Goal: Information Seeking & Learning: Learn about a topic

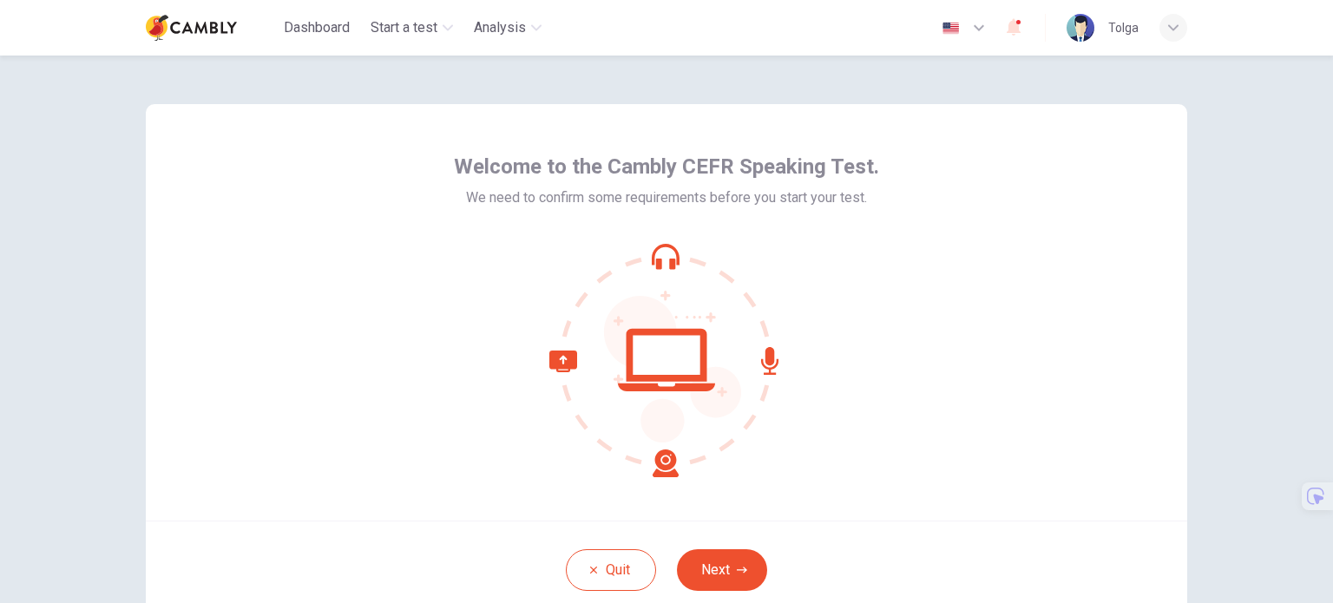
click at [729, 564] on button "Next" at bounding box center [722, 570] width 90 height 42
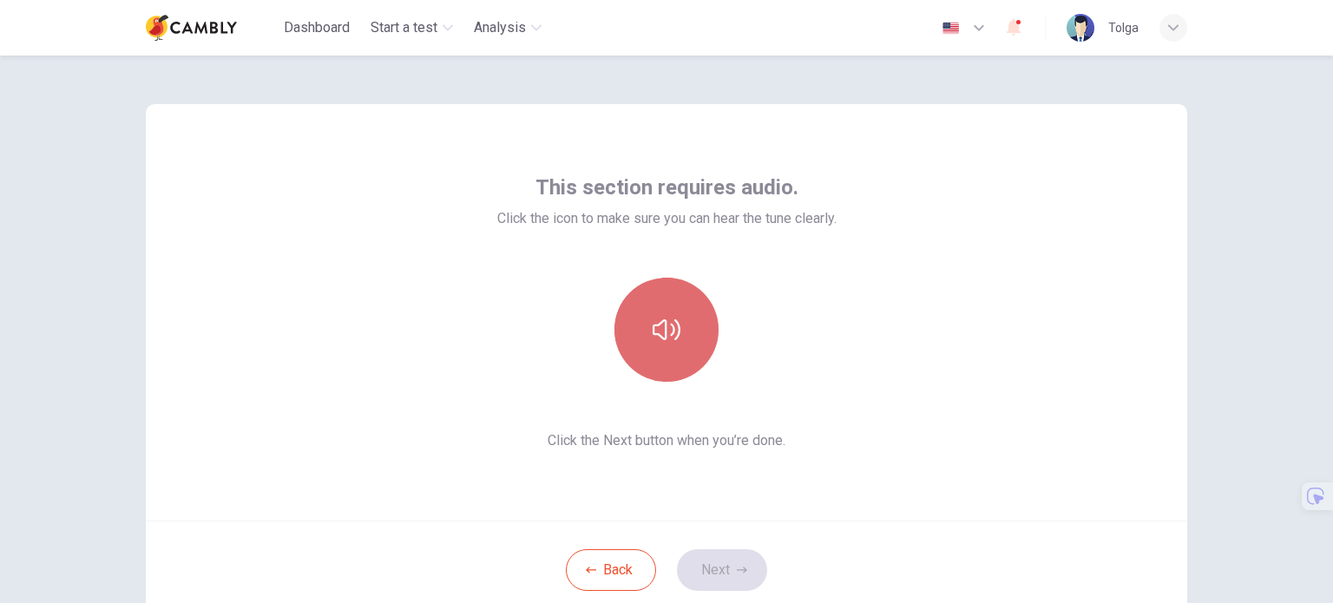
click at [679, 338] on button "button" at bounding box center [666, 330] width 104 height 104
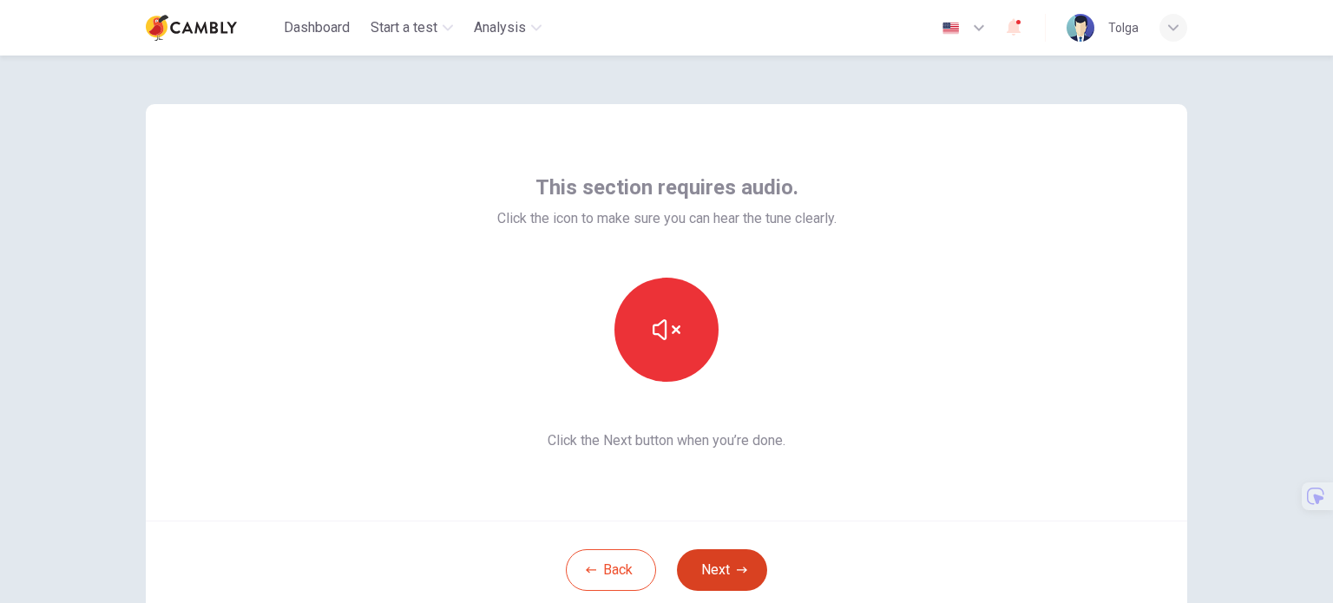
click at [738, 556] on button "Next" at bounding box center [722, 570] width 90 height 42
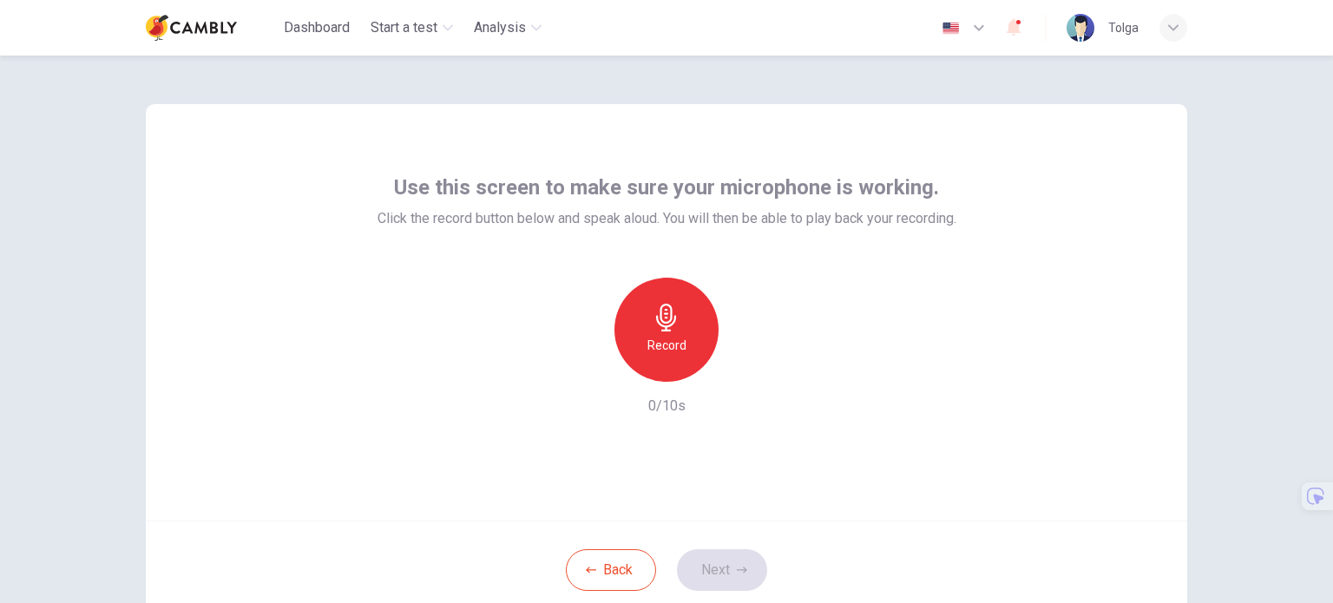
click at [653, 329] on icon "button" at bounding box center [667, 318] width 28 height 28
click at [738, 365] on icon "button" at bounding box center [746, 367] width 17 height 17
click at [715, 562] on button "Next" at bounding box center [722, 570] width 90 height 42
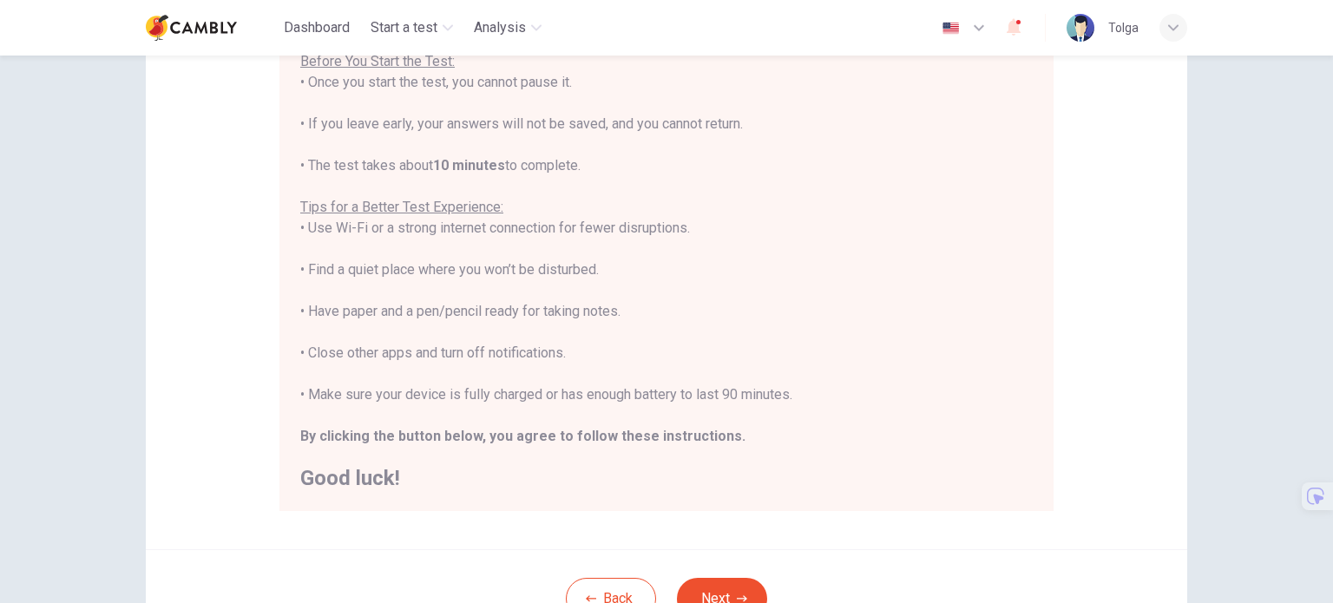
scroll to position [298, 0]
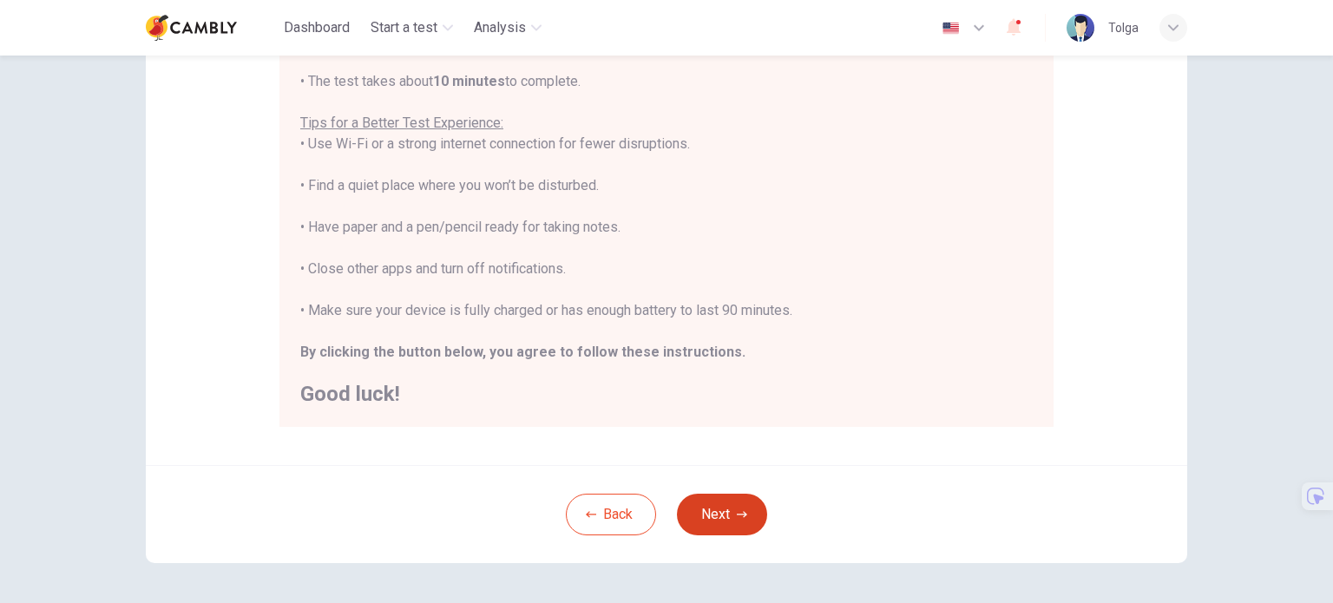
click at [738, 523] on button "Next" at bounding box center [722, 515] width 90 height 42
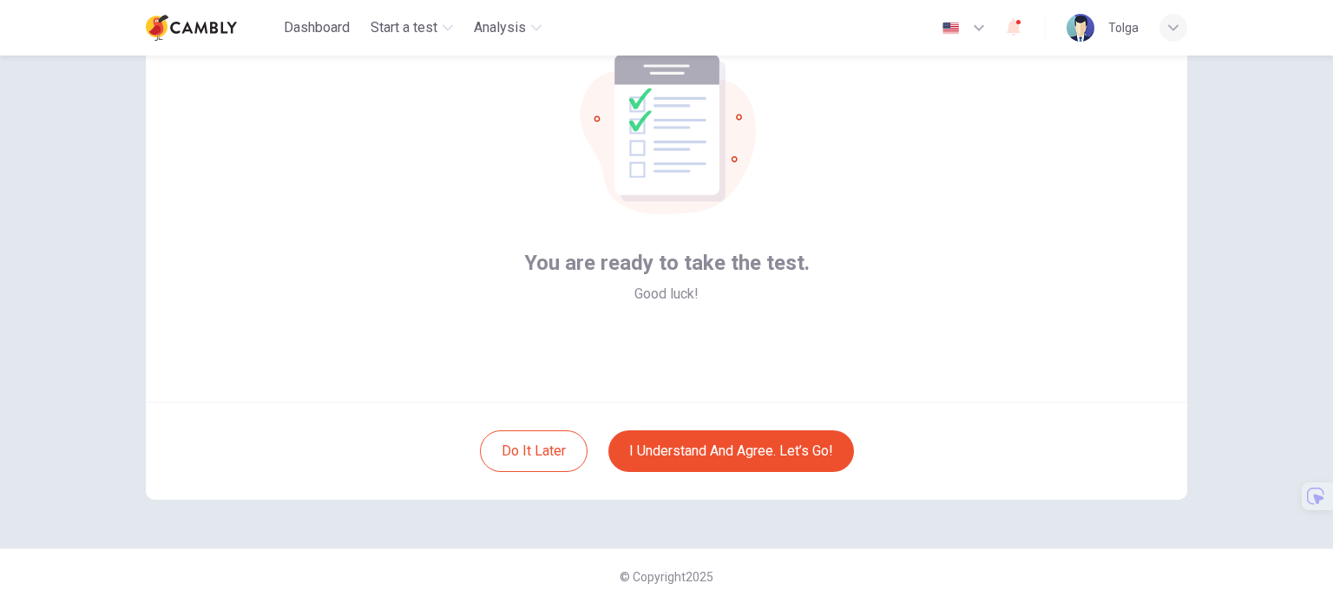
scroll to position [46, 0]
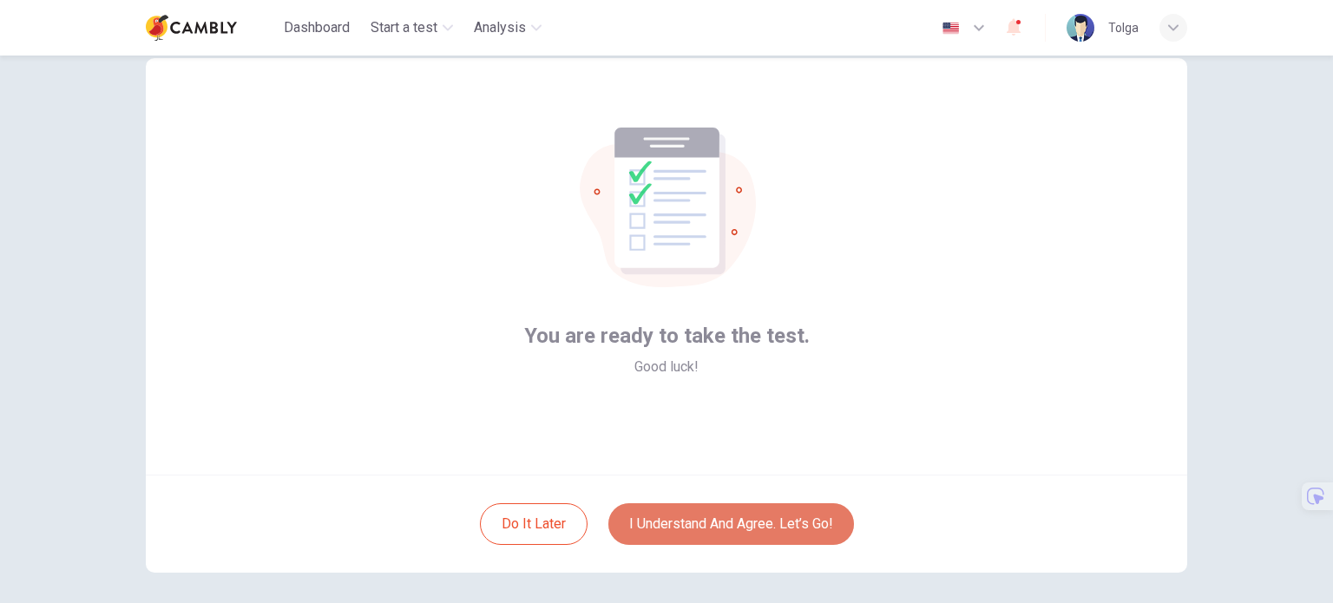
click at [767, 519] on button "I understand and agree. Let’s go!" at bounding box center [731, 524] width 246 height 42
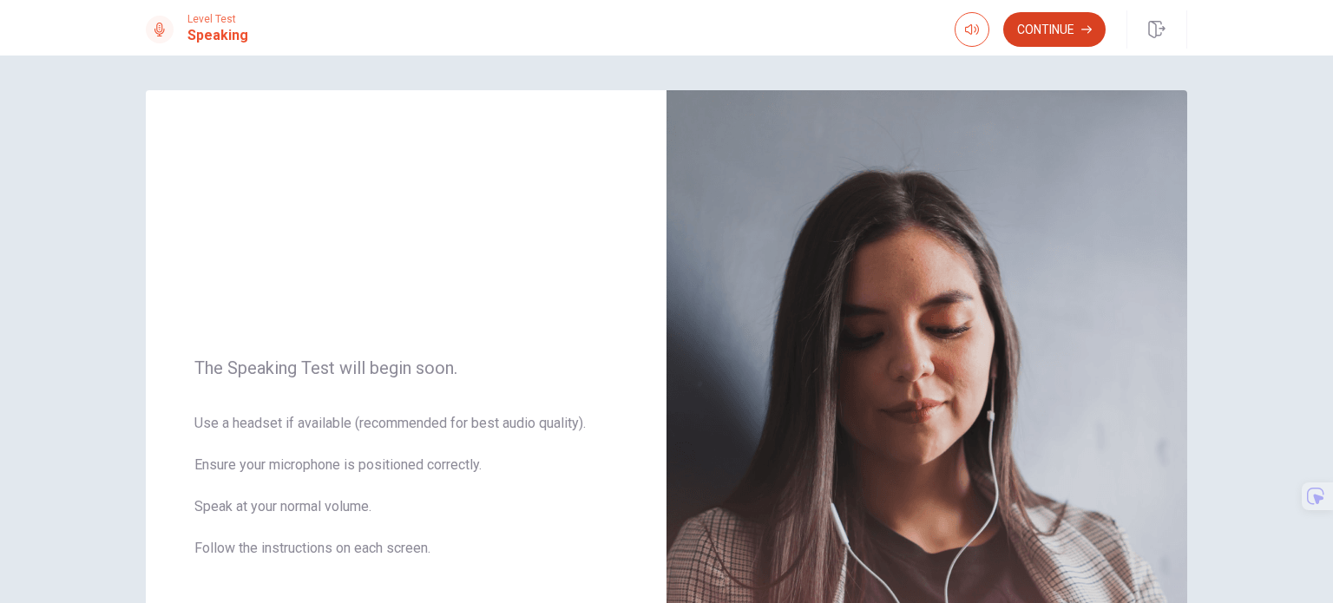
click at [1071, 20] on button "Continue" at bounding box center [1054, 29] width 102 height 35
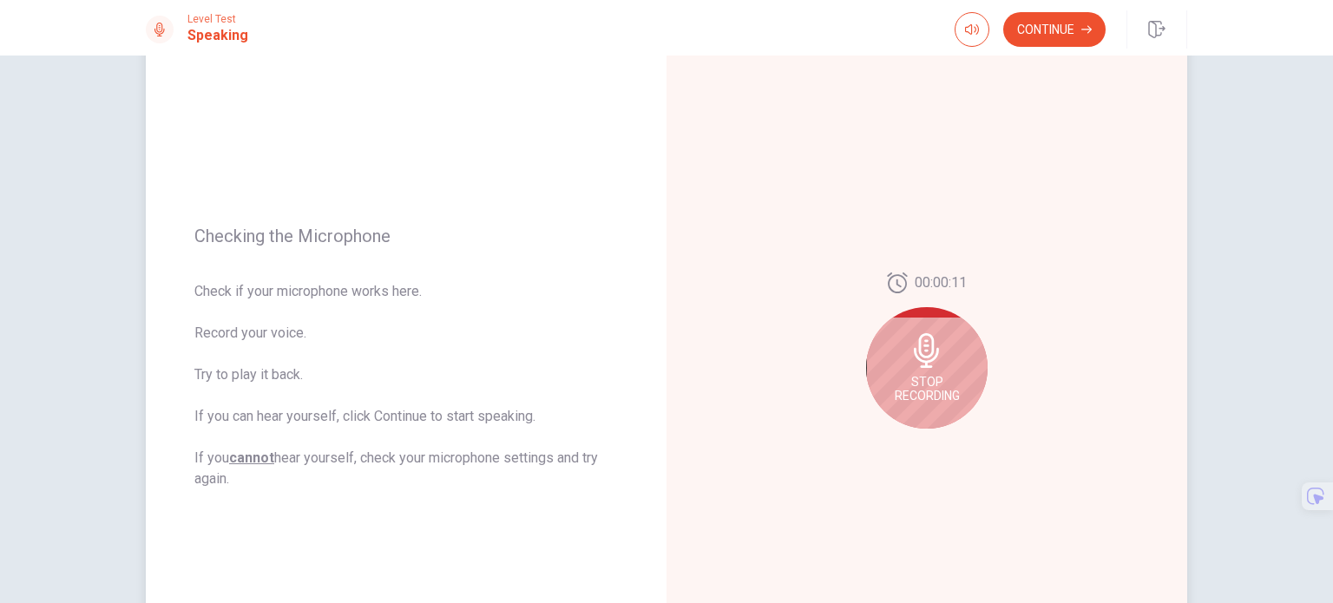
scroll to position [113, 0]
click at [929, 370] on div "Stop Recording" at bounding box center [926, 365] width 121 height 121
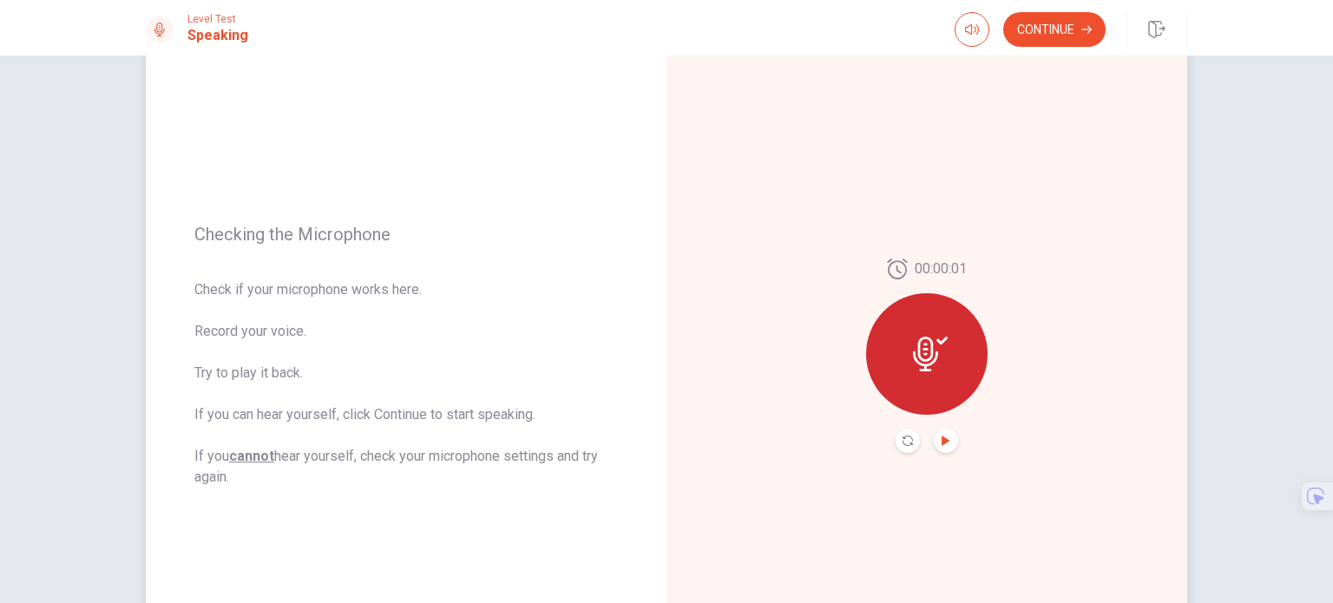
click at [944, 441] on icon "Play Audio" at bounding box center [946, 441] width 8 height 10
click at [1048, 34] on button "Continue" at bounding box center [1054, 29] width 102 height 35
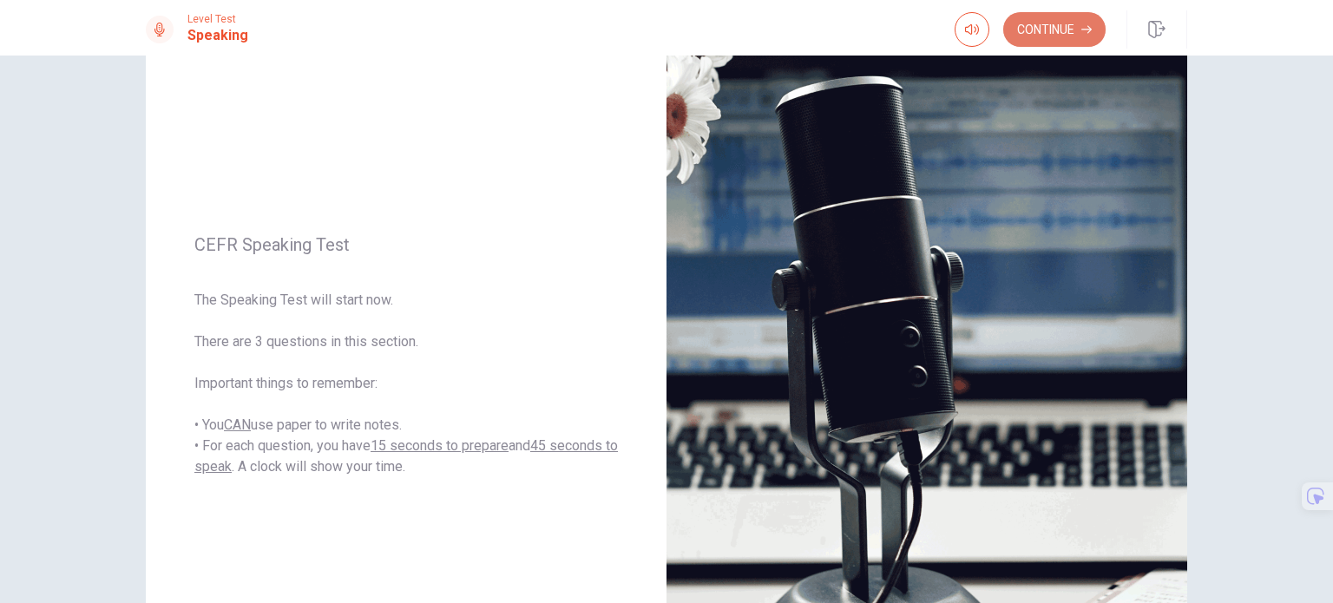
click at [1037, 34] on button "Continue" at bounding box center [1054, 29] width 102 height 35
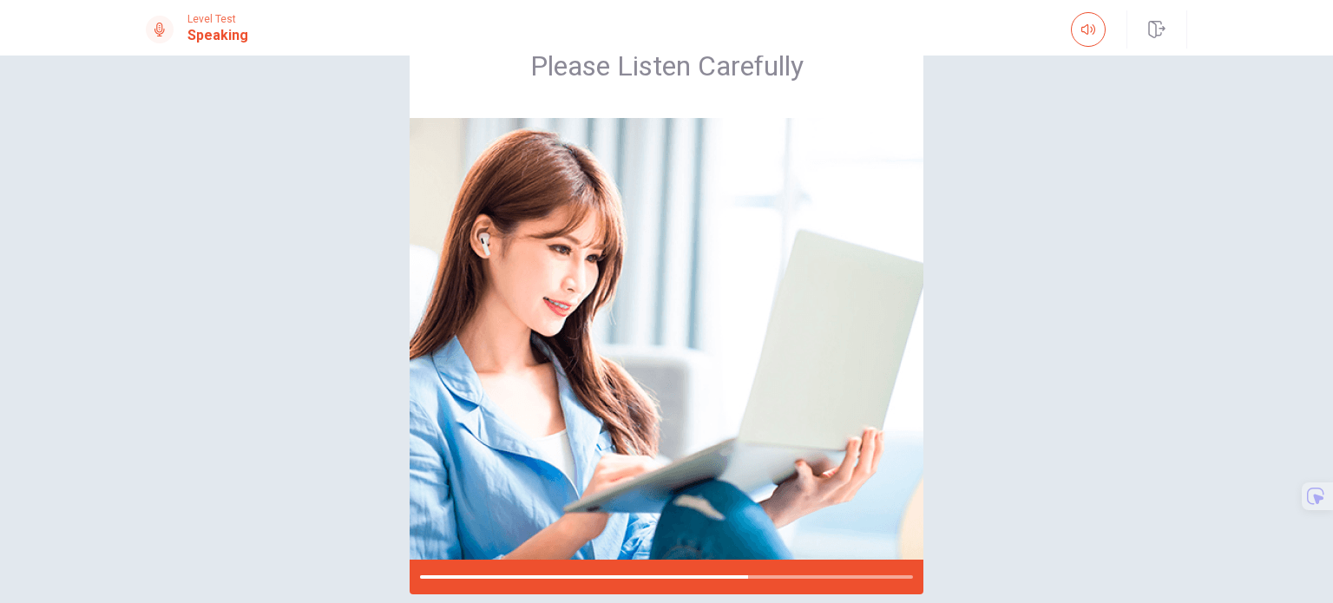
scroll to position [75, 0]
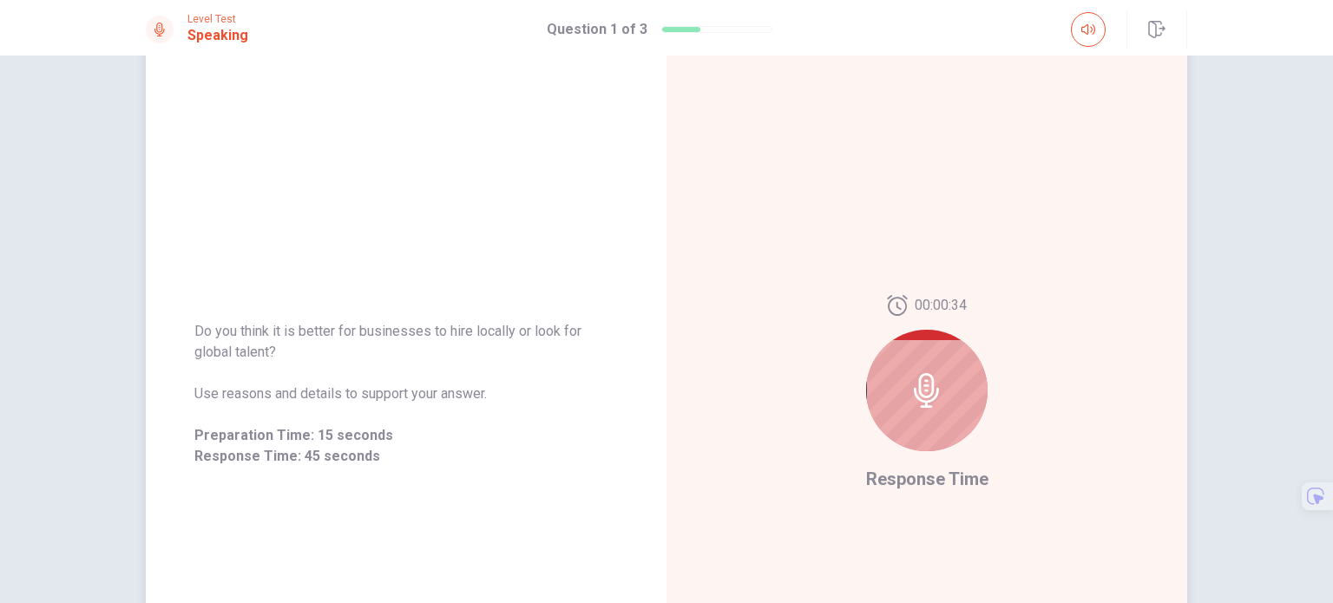
click at [187, 357] on div "Do you think it is better for businesses to hire locally or look for global tal…" at bounding box center [406, 393] width 521 height 187
drag, startPoint x: 191, startPoint y: 354, endPoint x: 276, endPoint y: 345, distance: 85.5
click at [277, 345] on span "Do you think it is better for businesses to hire locally or look for global tal…" at bounding box center [405, 342] width 423 height 42
drag, startPoint x: 267, startPoint y: 347, endPoint x: 191, endPoint y: 351, distance: 76.4
click at [194, 351] on span "Do you think it is better for businesses to hire locally or look for global tal…" at bounding box center [405, 342] width 423 height 42
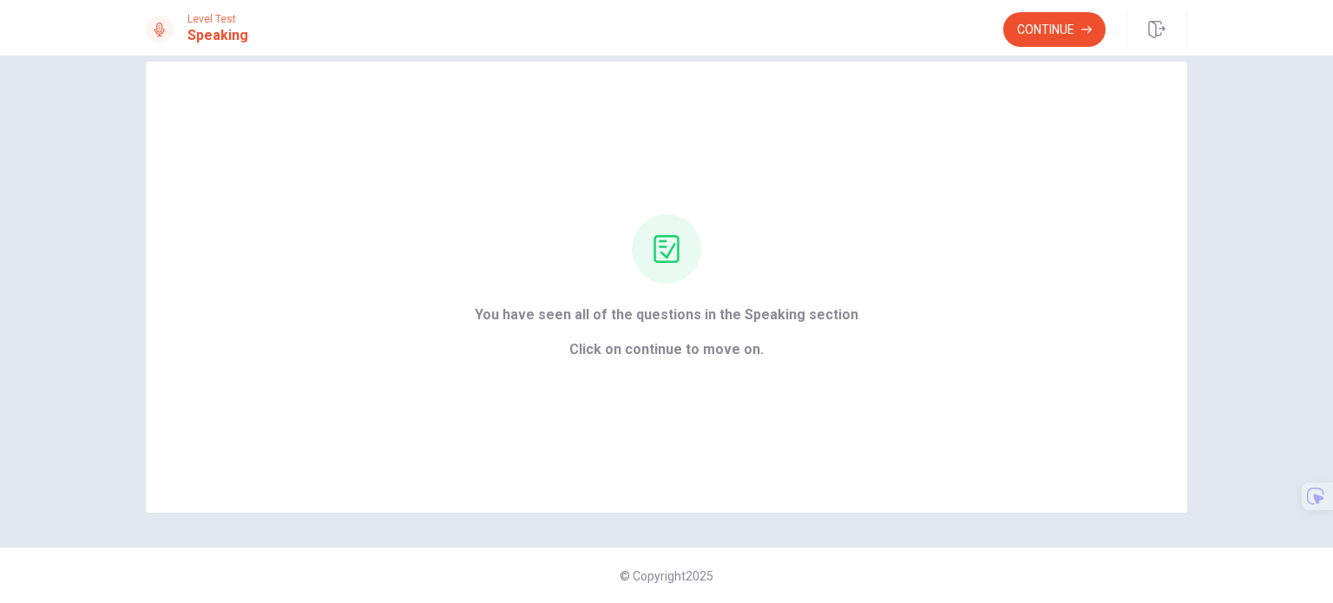
scroll to position [28, 0]
click at [1036, 32] on button "Continue" at bounding box center [1054, 29] width 102 height 35
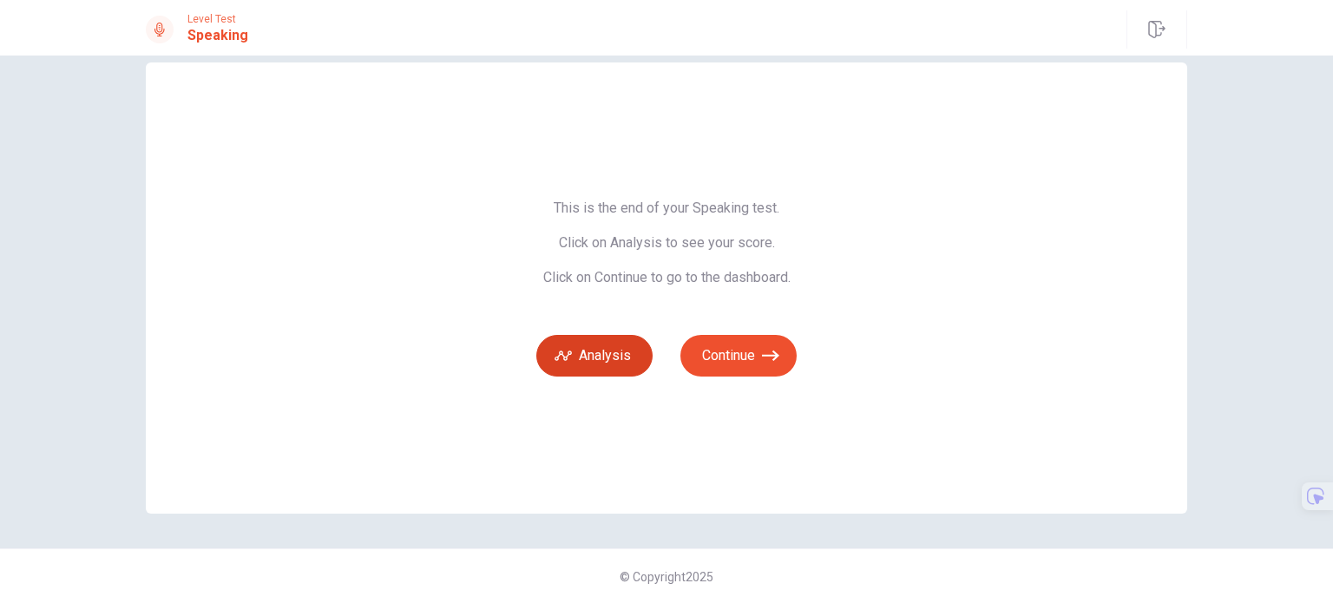
click at [601, 364] on button "Analysis" at bounding box center [594, 356] width 116 height 42
